Goal: Transaction & Acquisition: Purchase product/service

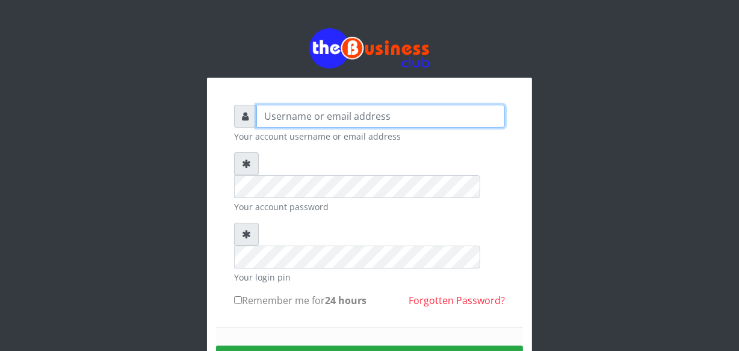
click at [270, 112] on input "text" at bounding box center [380, 116] width 248 height 23
type input "jossy"
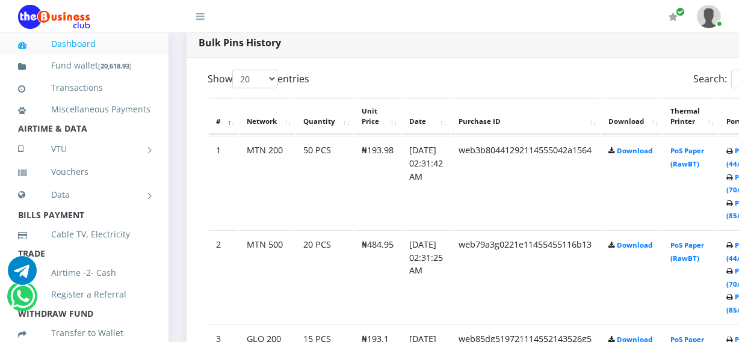
scroll to position [634, 0]
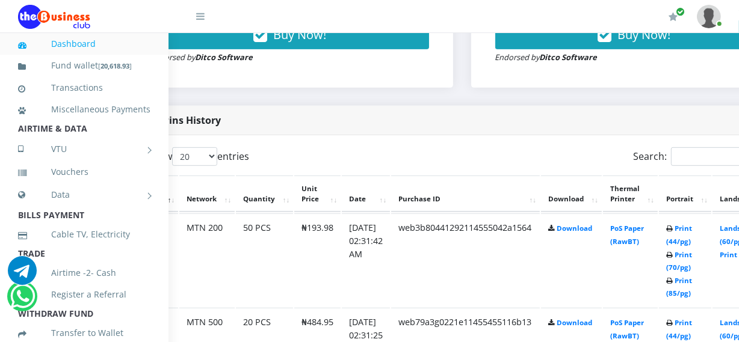
scroll to position [547, 66]
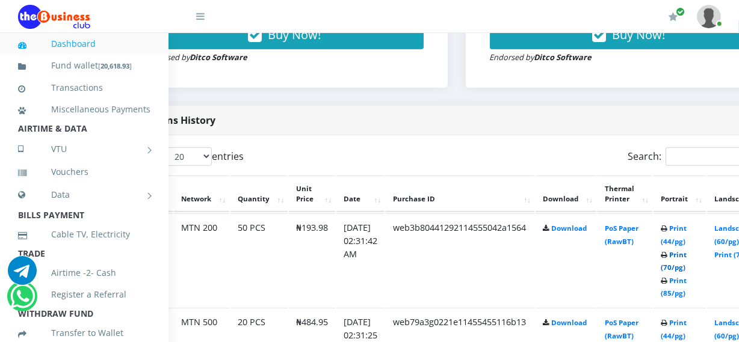
click at [686, 269] on link "Print (70/pg)" at bounding box center [673, 261] width 26 height 22
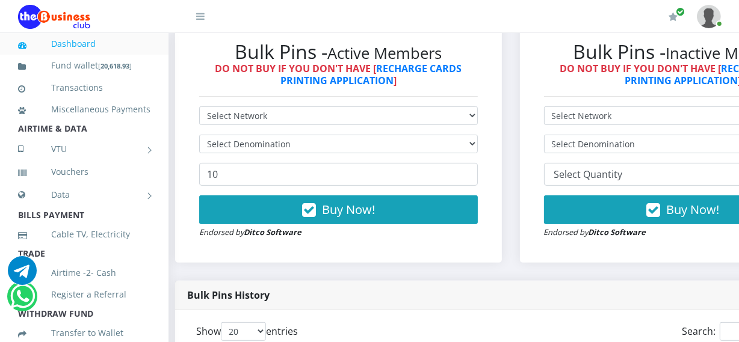
scroll to position [372, 0]
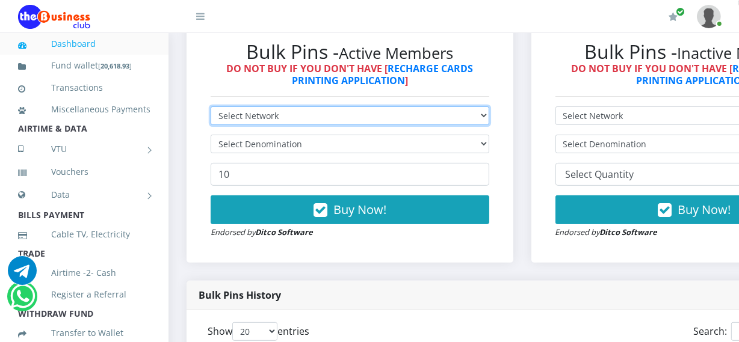
click at [479, 120] on select "Select Network MTN Globacom 9Mobile Airtel" at bounding box center [350, 115] width 278 height 19
select select "MTN"
click at [211, 108] on select "Select Network MTN Globacom 9Mobile Airtel" at bounding box center [350, 115] width 278 height 19
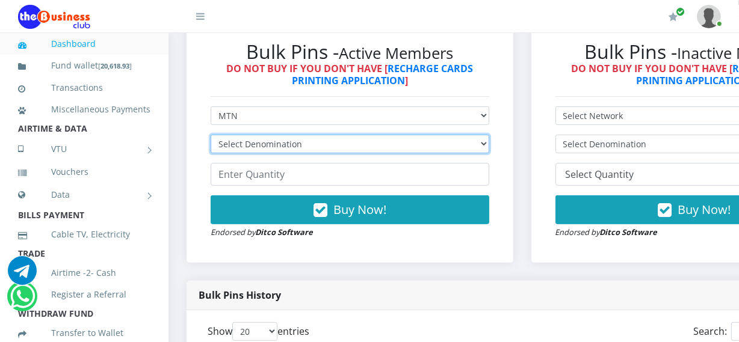
click at [469, 149] on select "Select Denomination MTN NGN100 - ₦96.99 MTN NGN200 - ₦193.98 MTN NGN400 - ₦387.…" at bounding box center [350, 144] width 278 height 19
select select "969.9-1000"
click at [211, 137] on select "Select Denomination MTN NGN100 - ₦96.99 MTN NGN200 - ₦193.98 MTN NGN400 - ₦387.…" at bounding box center [350, 144] width 278 height 19
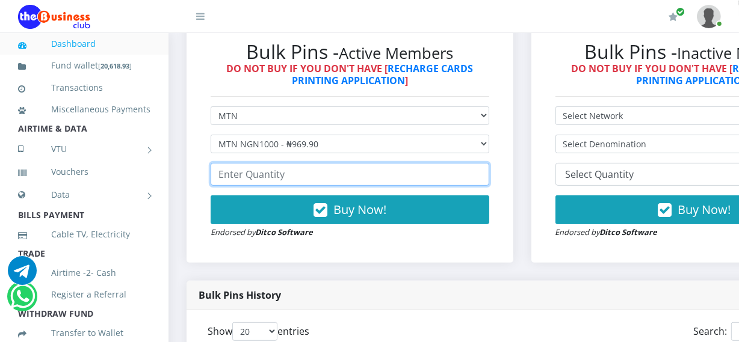
click at [435, 171] on input "number" at bounding box center [350, 174] width 278 height 23
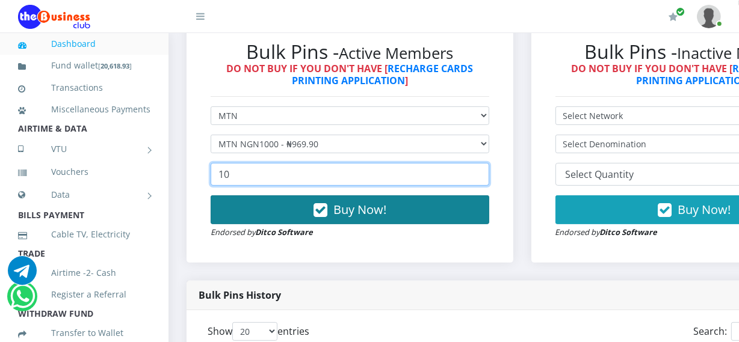
type input "10"
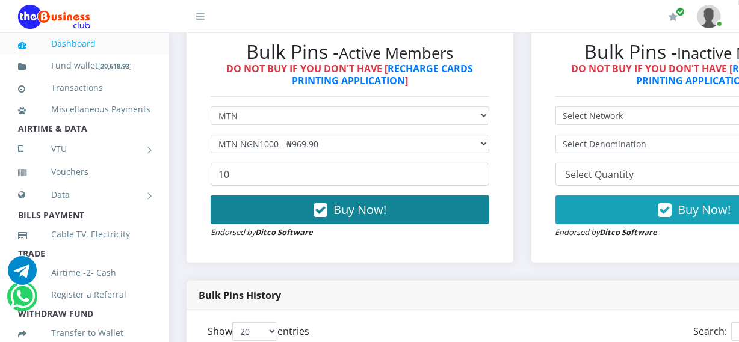
click at [454, 198] on button "Buy Now!" at bounding box center [350, 209] width 278 height 29
